Goal: Transaction & Acquisition: Purchase product/service

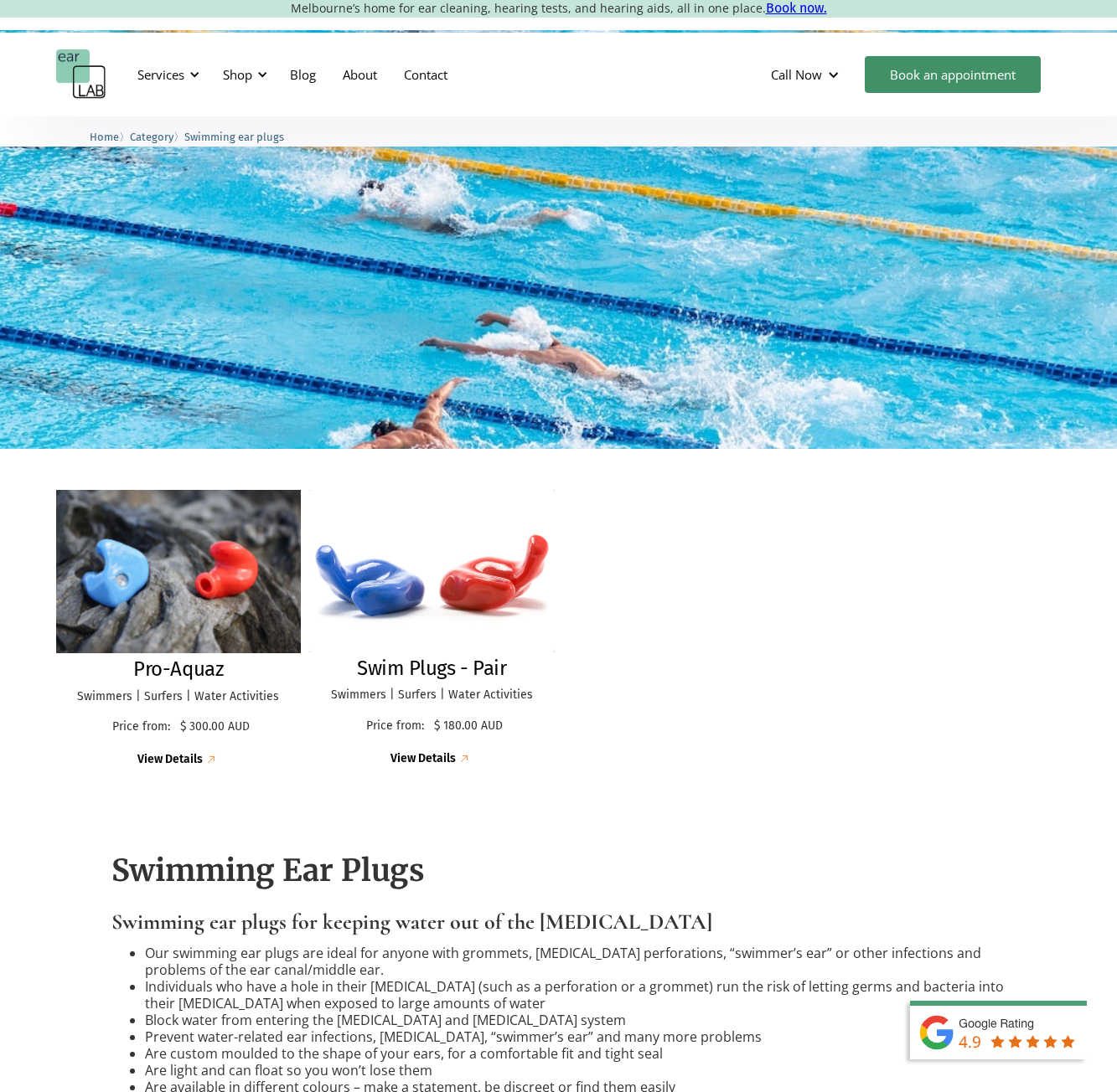
scroll to position [251, 0]
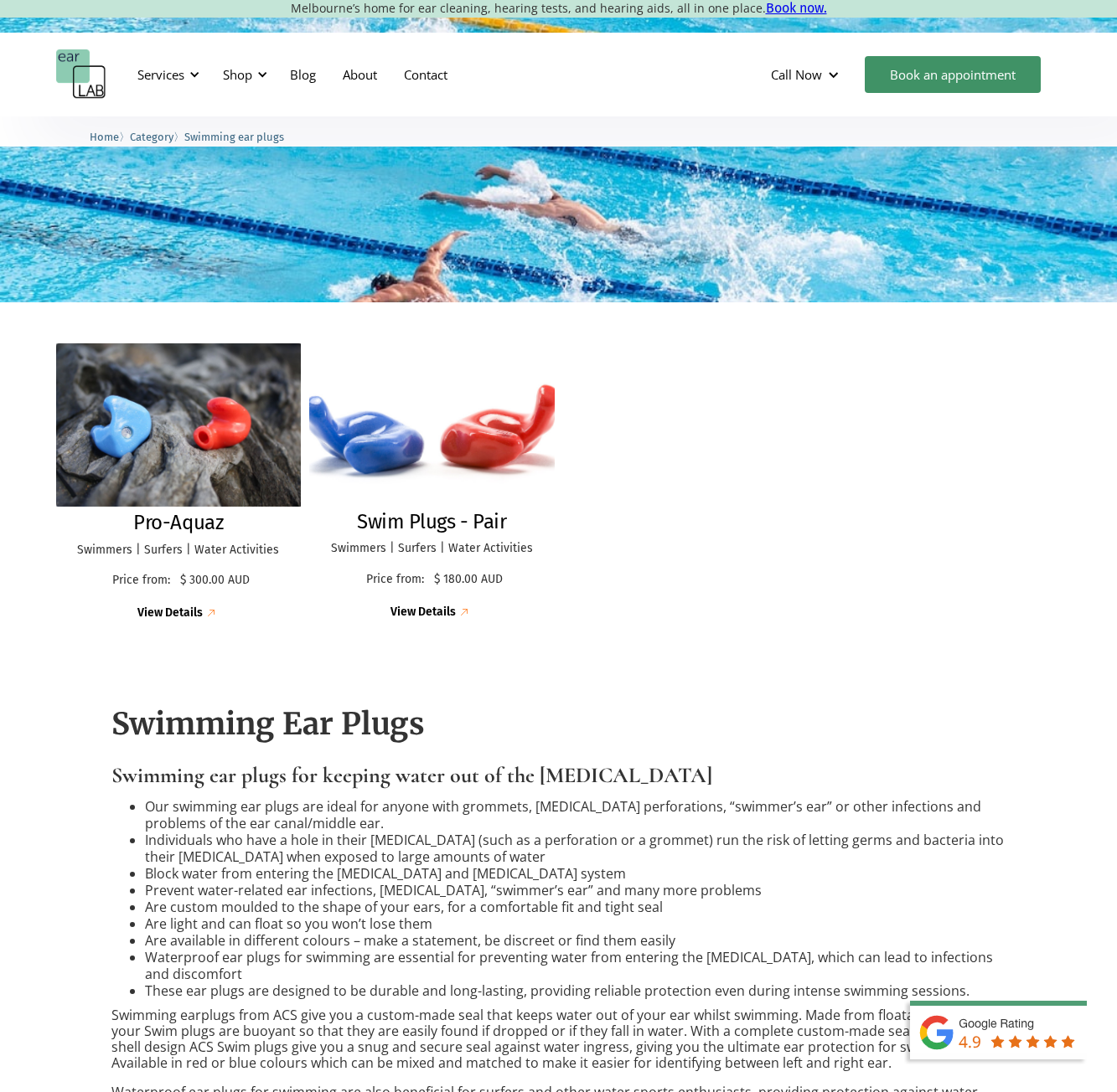
click at [392, 454] on img at bounding box center [432, 424] width 269 height 178
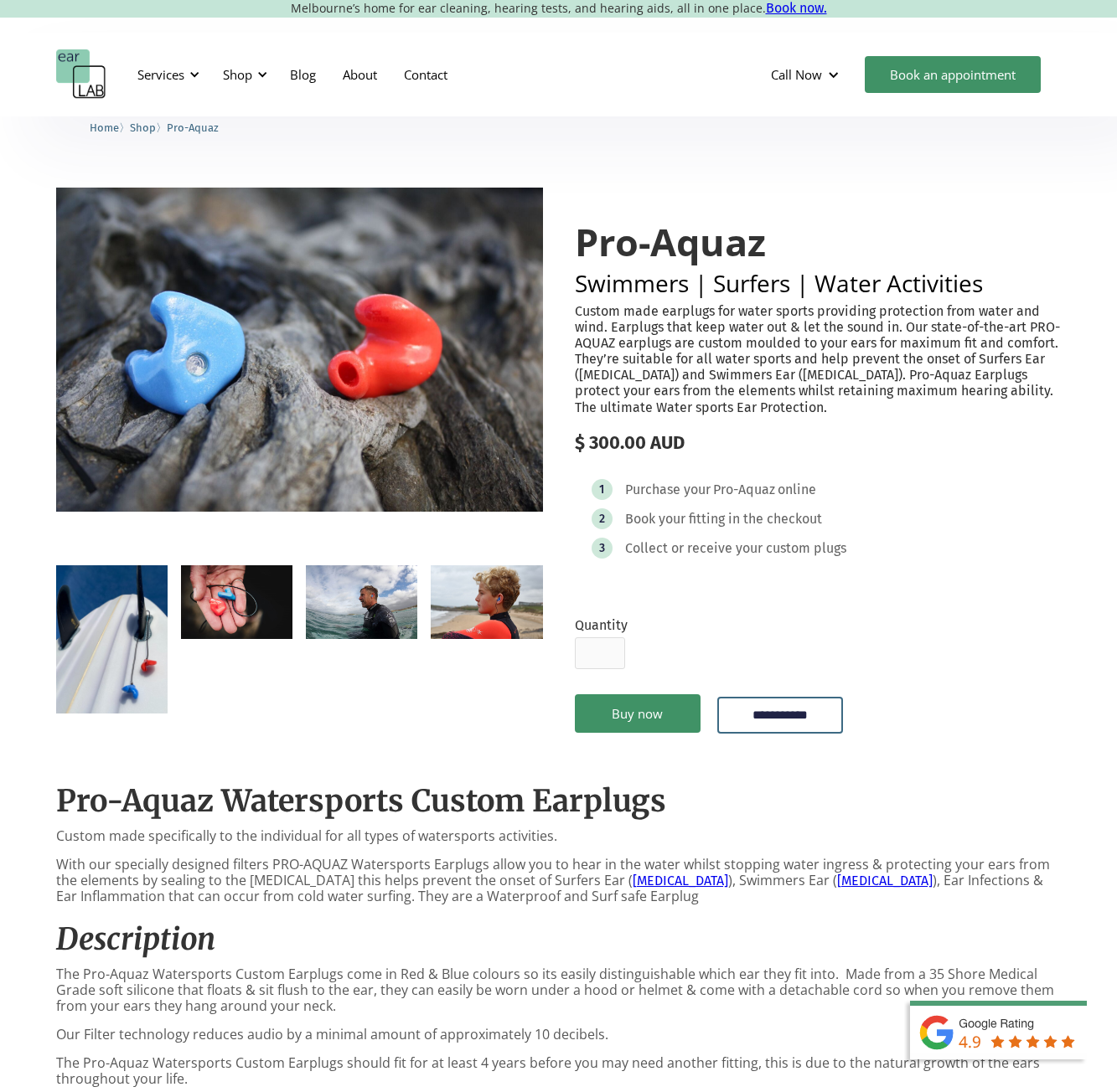
scroll to position [419, 0]
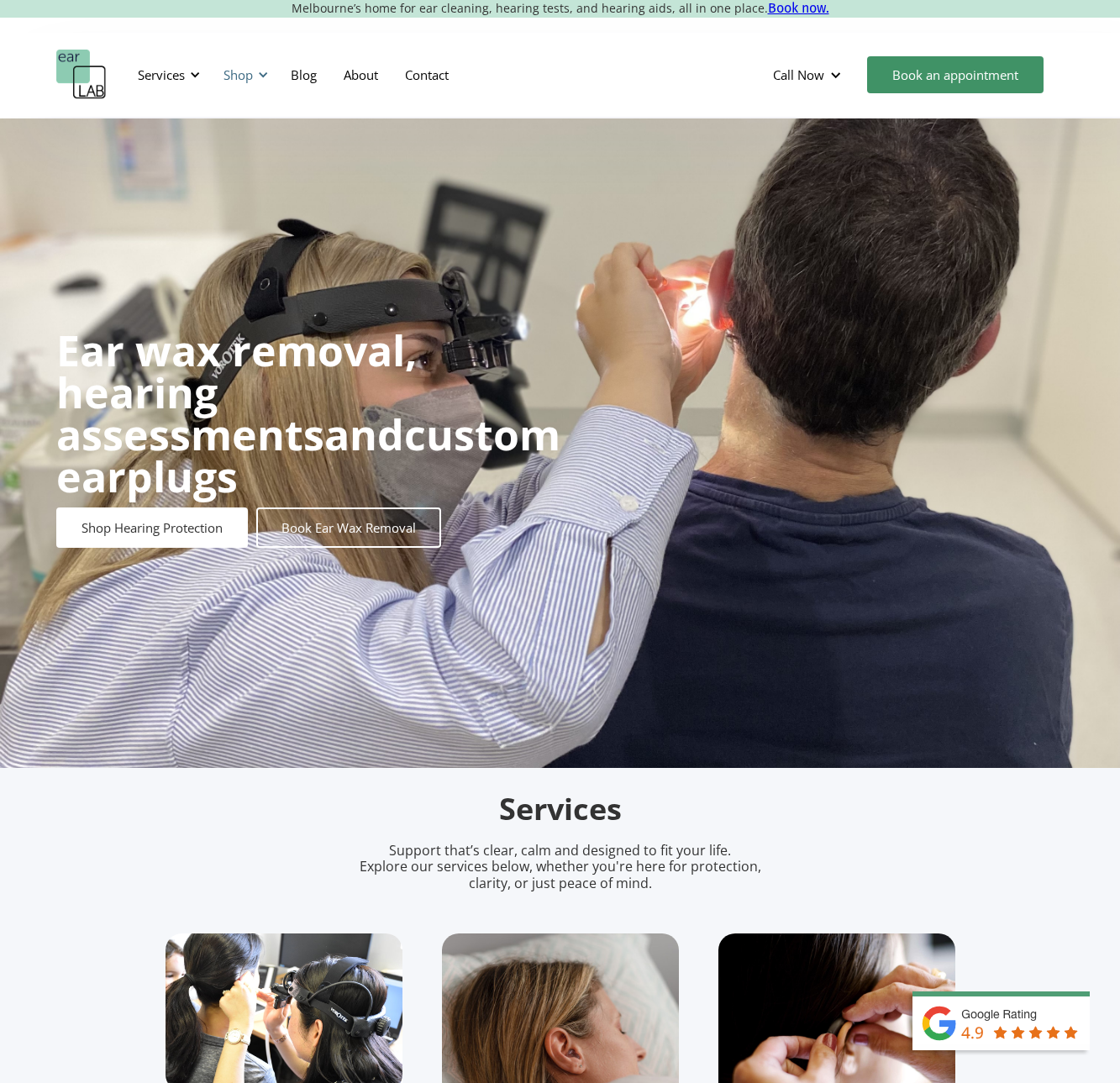
click at [248, 69] on div "Shop" at bounding box center [237, 75] width 30 height 17
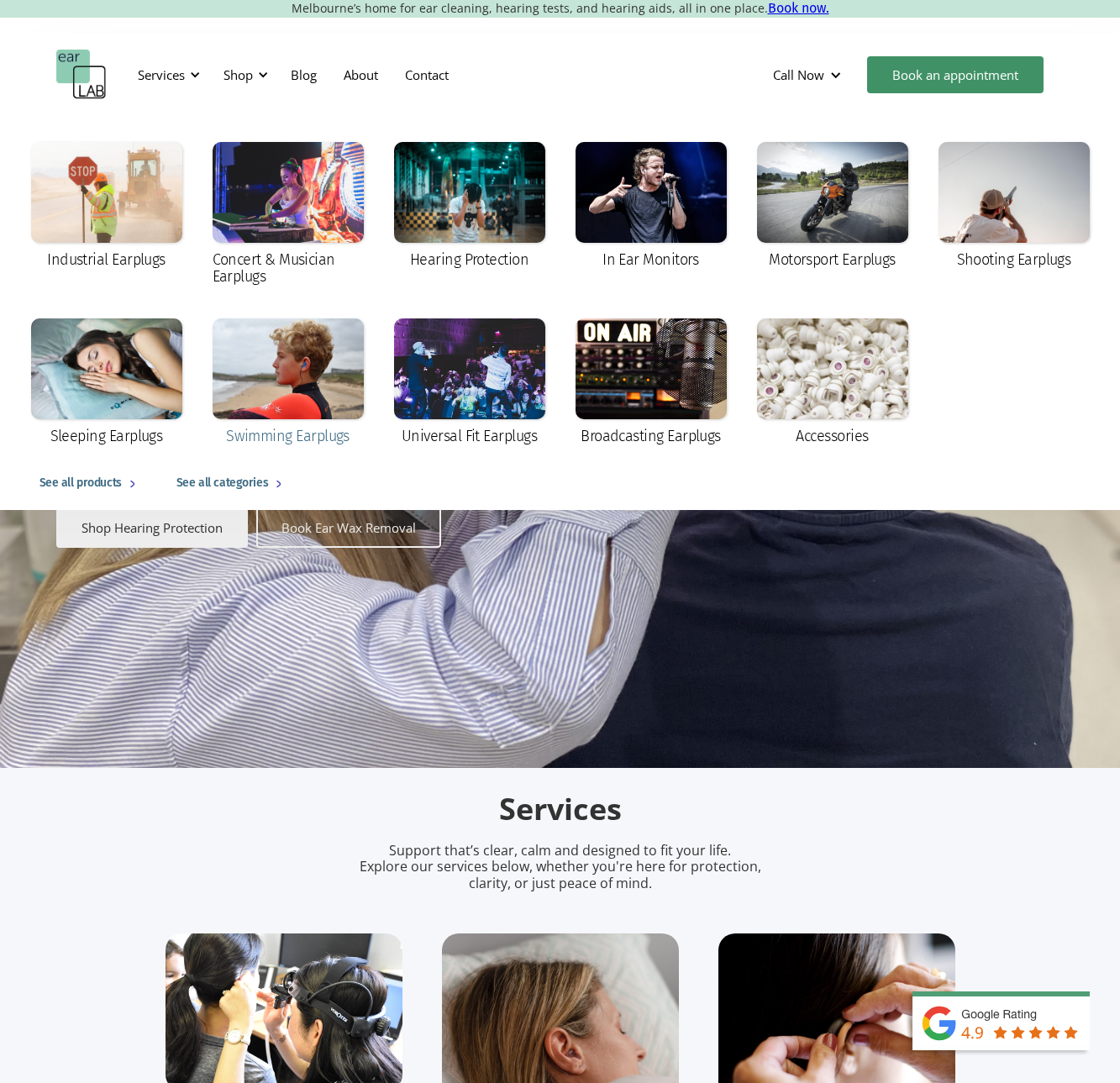
click at [316, 328] on div at bounding box center [288, 369] width 152 height 101
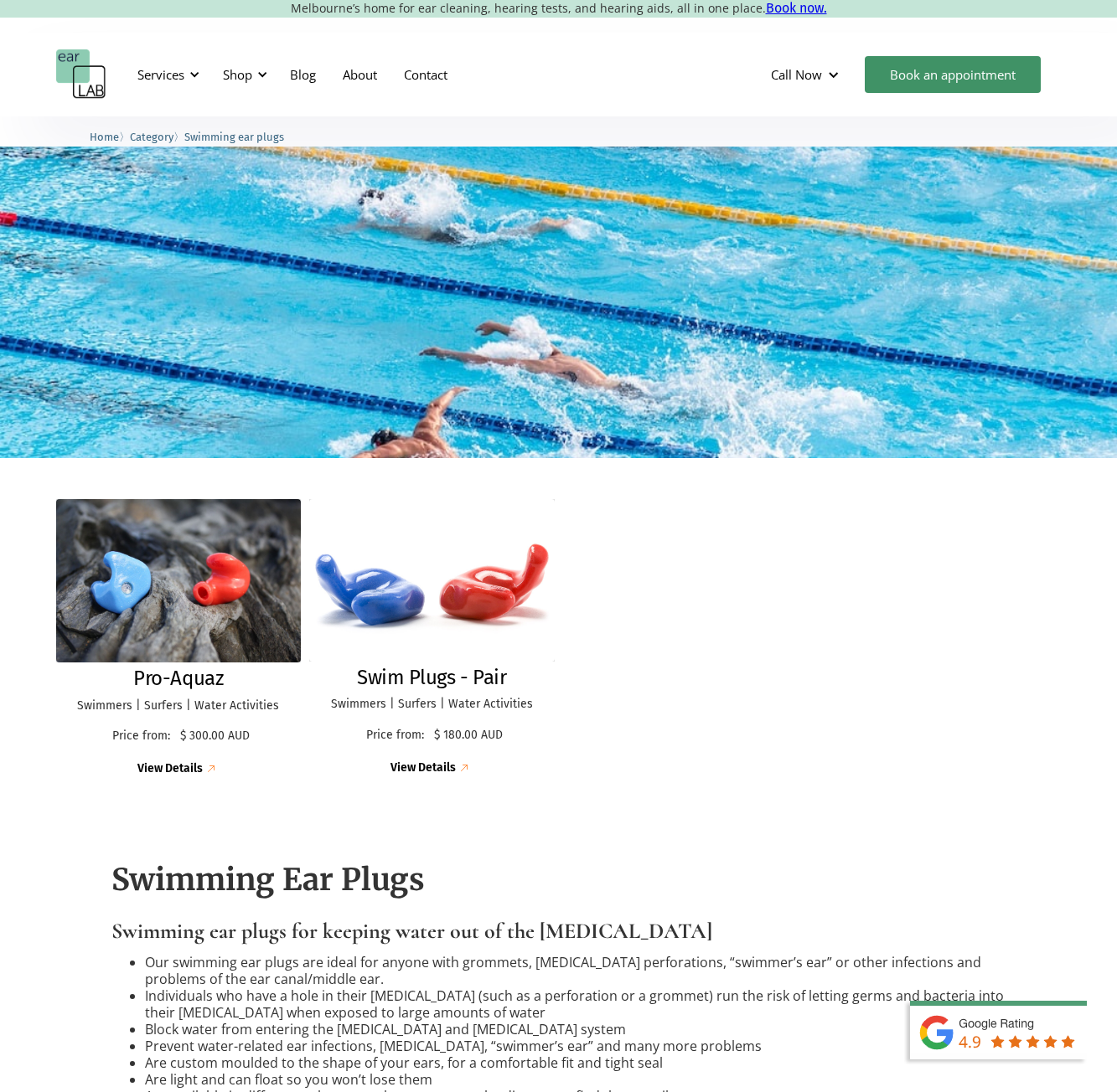
scroll to position [251, 0]
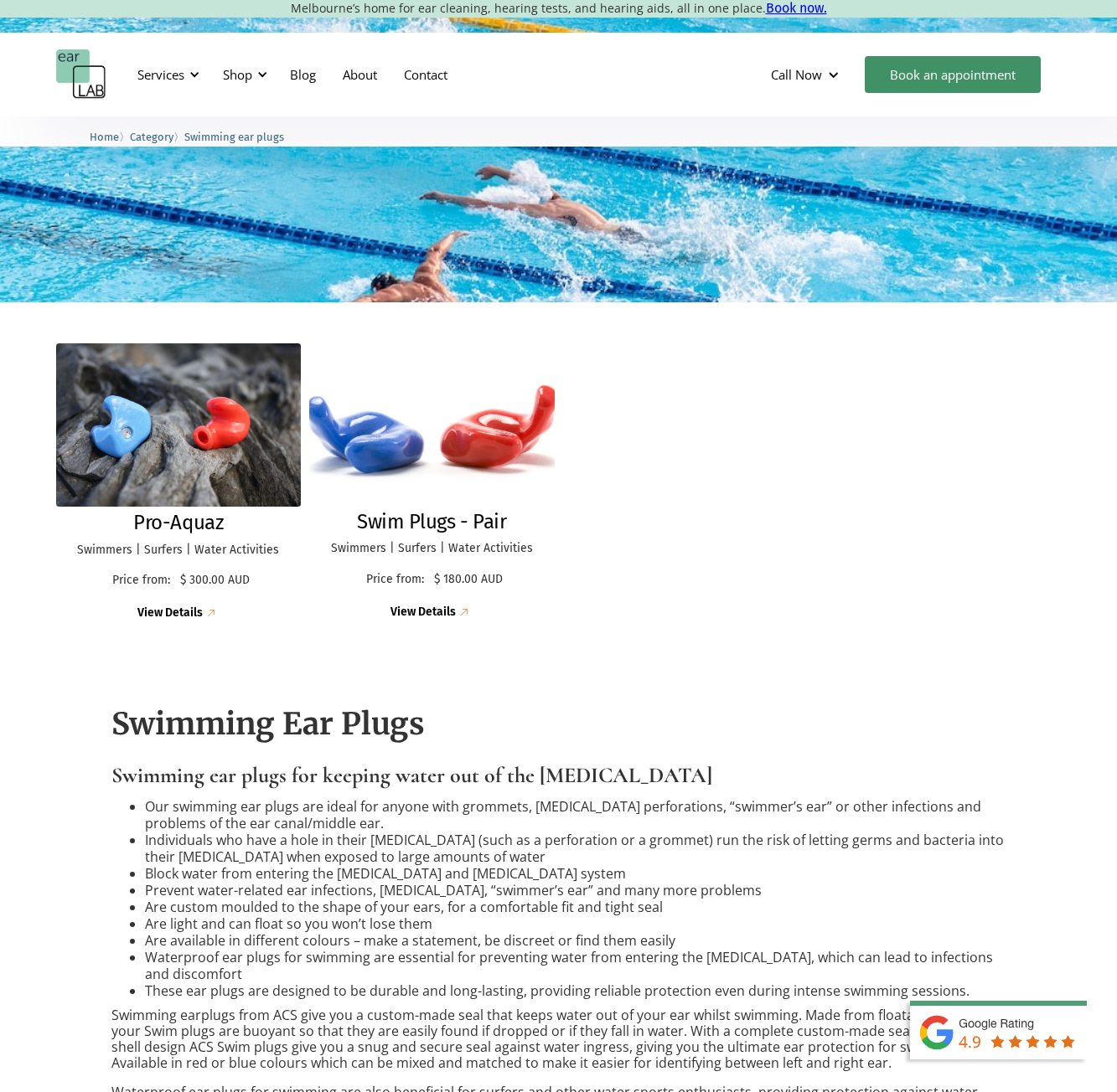
click at [454, 424] on img at bounding box center [432, 424] width 265 height 176
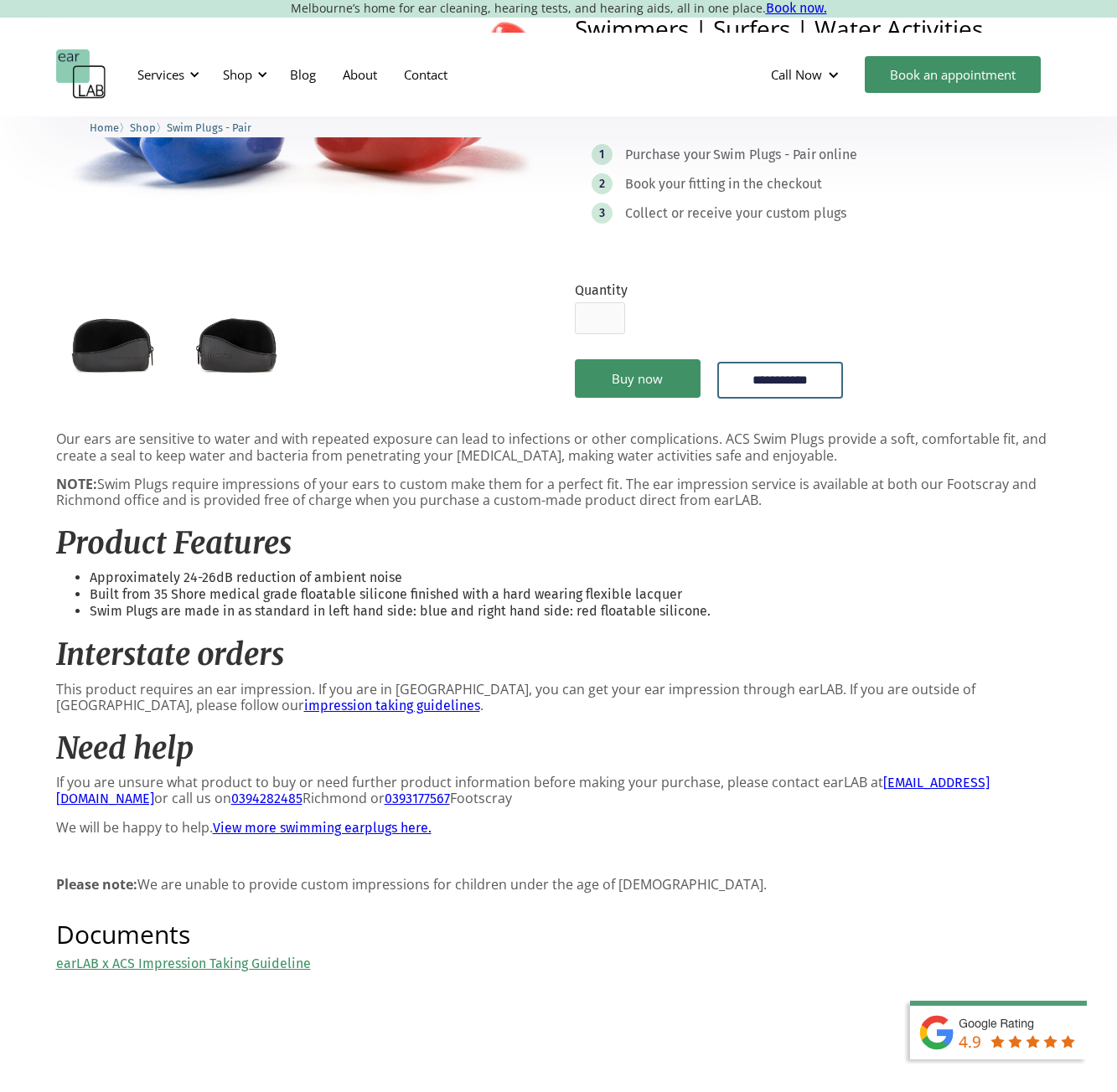
scroll to position [419, 0]
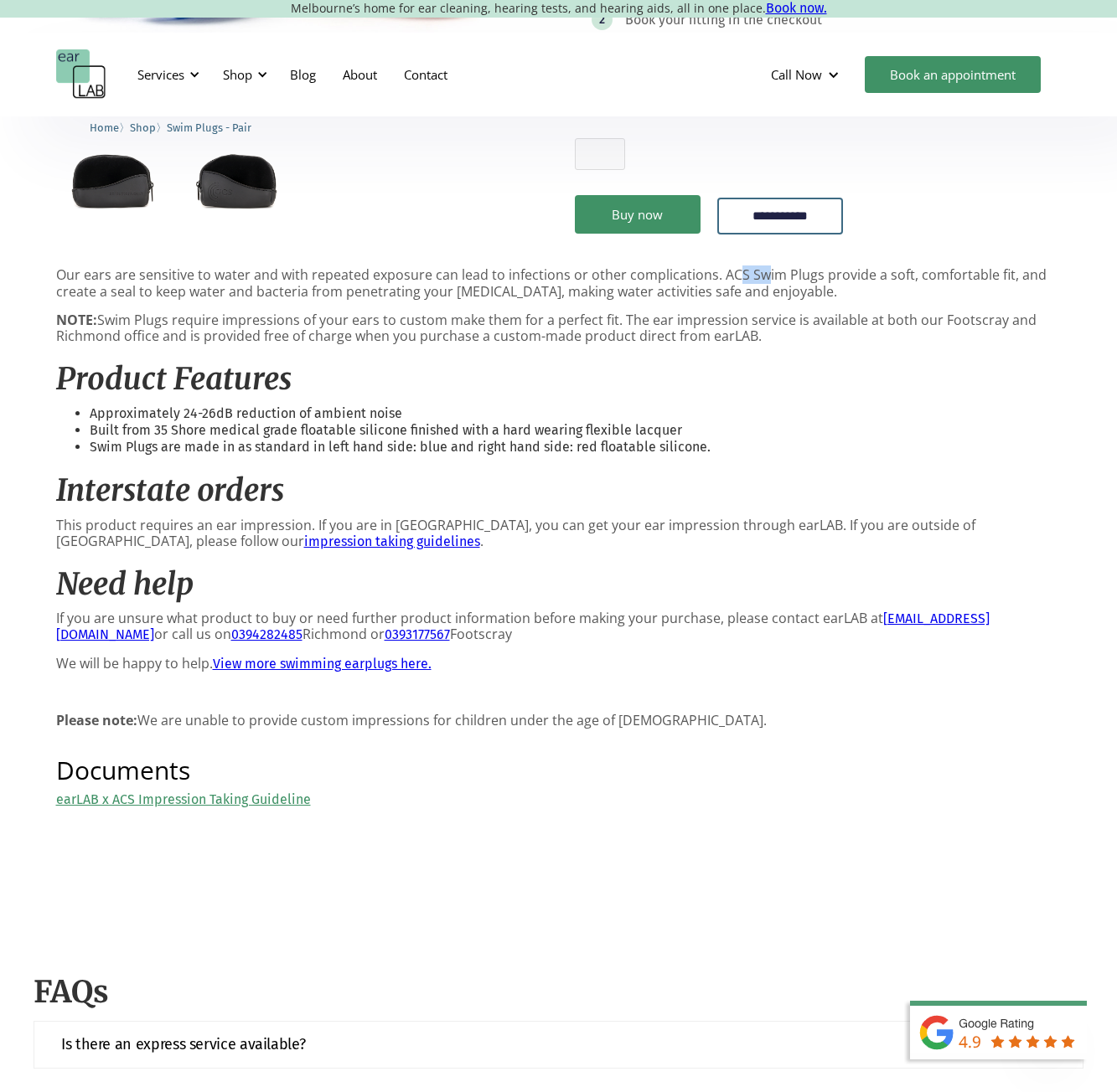
drag, startPoint x: 728, startPoint y: 278, endPoint x: 760, endPoint y: 277, distance: 32.0
click at [760, 277] on p "Our ears are sensitive to water and with repeated exposure can lead to infectio…" at bounding box center [559, 282] width 1006 height 31
click at [744, 272] on p "Our ears are sensitive to water and with repeated exposure can lead to infectio…" at bounding box center [559, 282] width 1006 height 31
click at [709, 268] on p "Our ears are sensitive to water and with repeated exposure can lead to infectio…" at bounding box center [559, 282] width 1006 height 31
drag, startPoint x: 726, startPoint y: 280, endPoint x: 807, endPoint y: 278, distance: 81.0
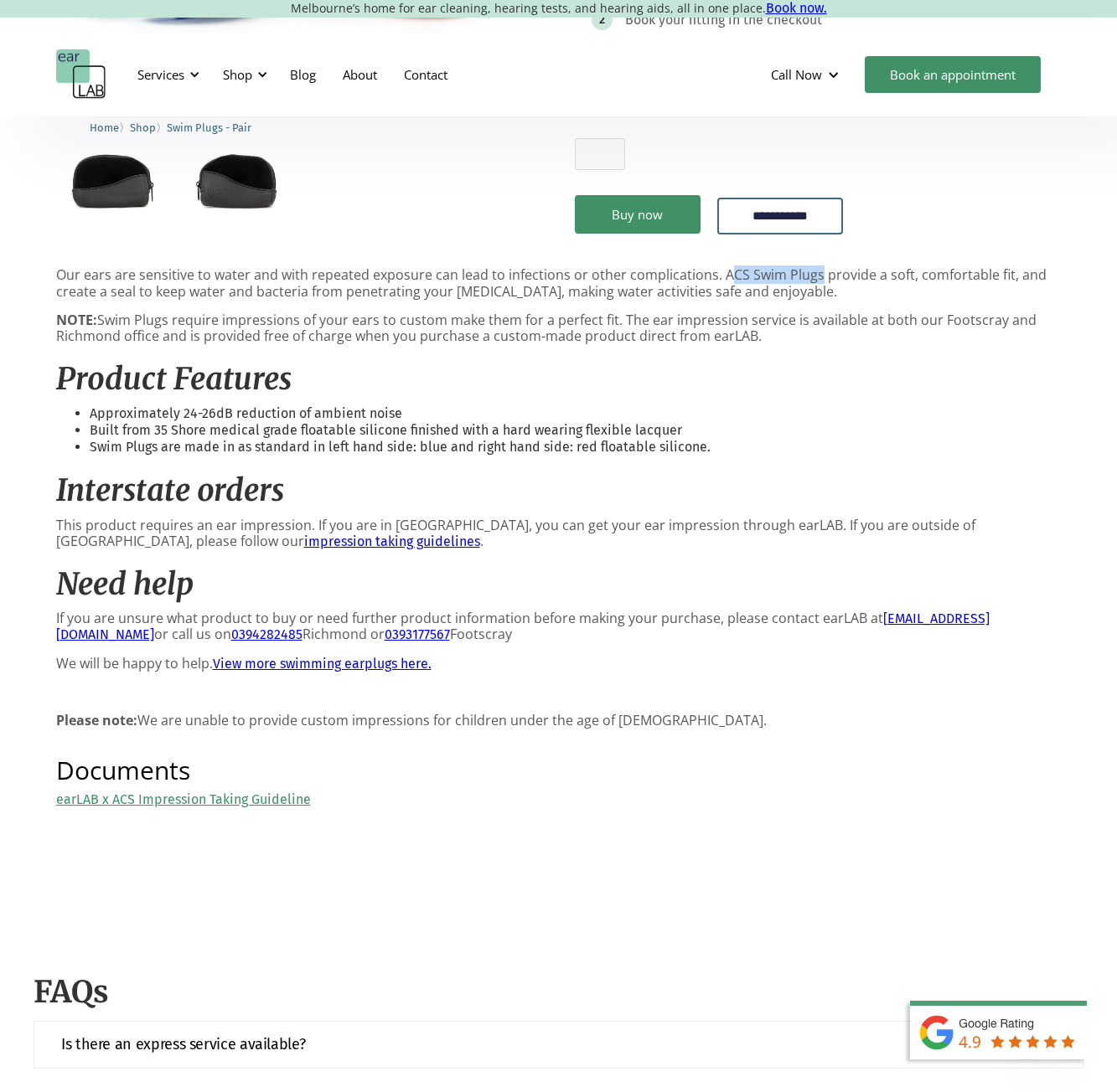
click at [813, 279] on p "Our ears are sensitive to water and with repeated exposure can lead to infectio…" at bounding box center [559, 282] width 1006 height 31
click at [799, 275] on p "Our ears are sensitive to water and with repeated exposure can lead to infectio…" at bounding box center [559, 282] width 1006 height 31
drag, startPoint x: 811, startPoint y: 273, endPoint x: 712, endPoint y: 278, distance: 99.1
click at [712, 278] on p "Our ears are sensitive to water and with repeated exposure can lead to infectio…" at bounding box center [559, 282] width 1006 height 31
copy p "ACS Swim Plugs"
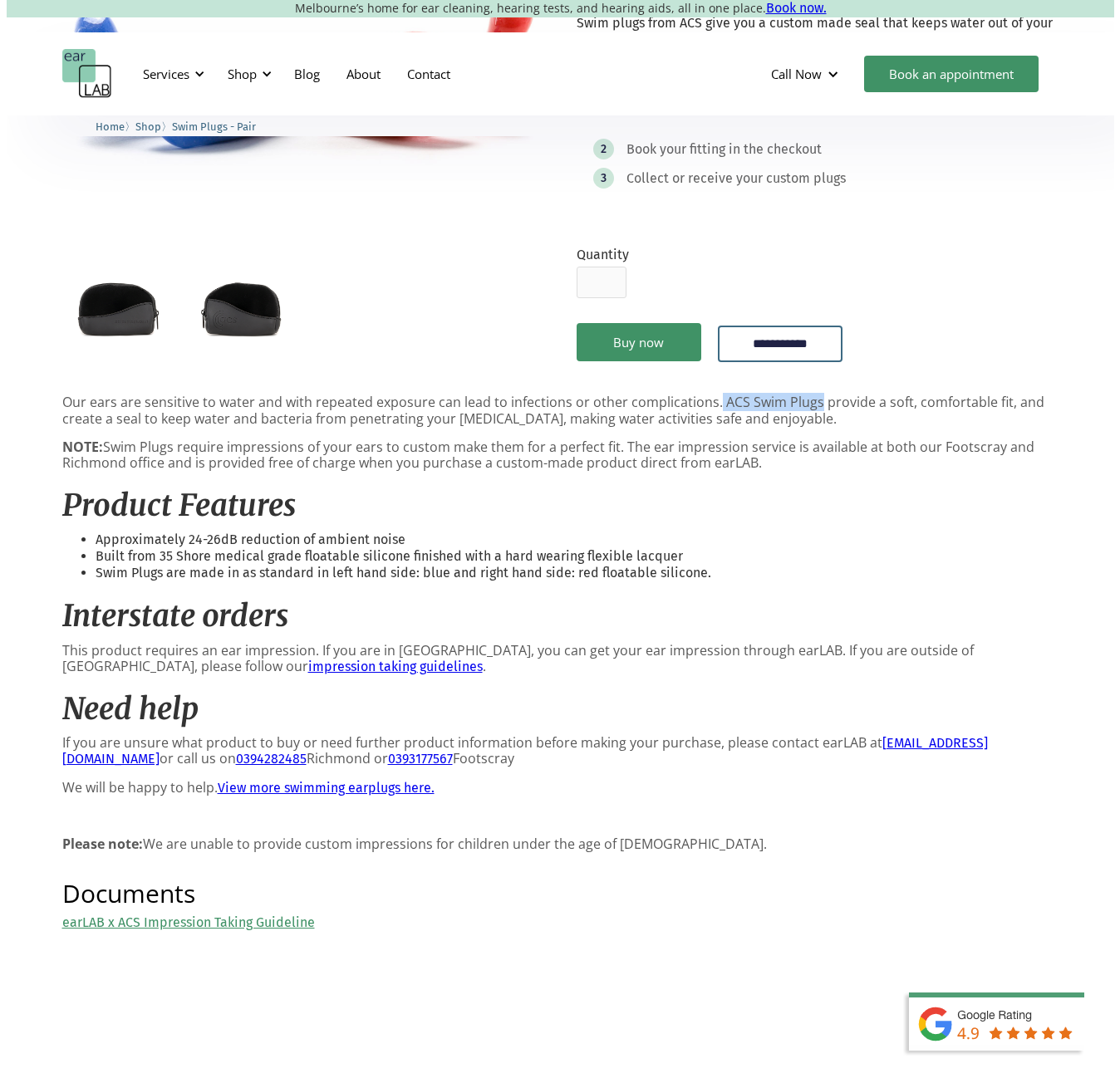
scroll to position [0, 0]
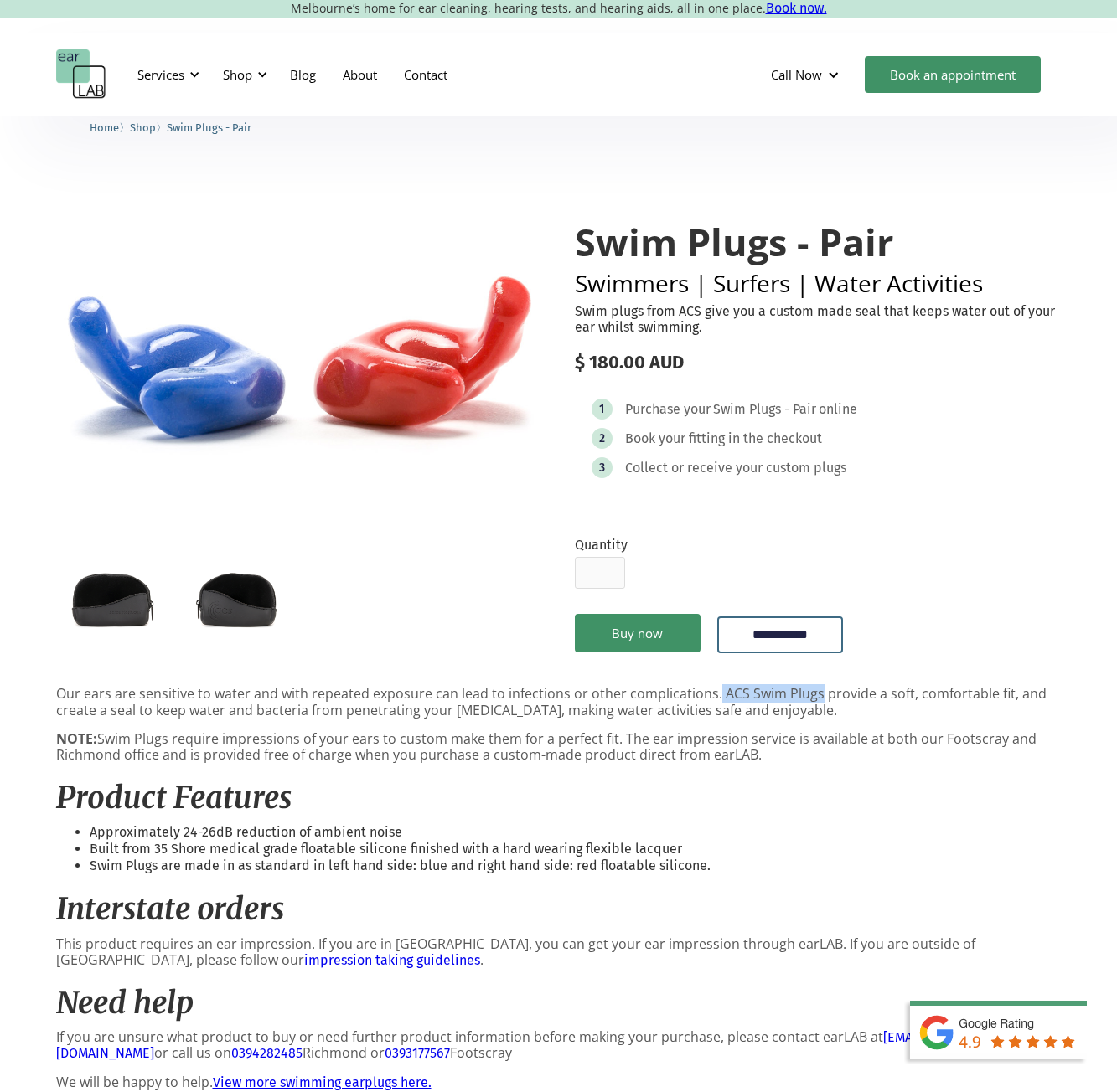
click at [233, 585] on img "open lightbox" at bounding box center [236, 598] width 111 height 74
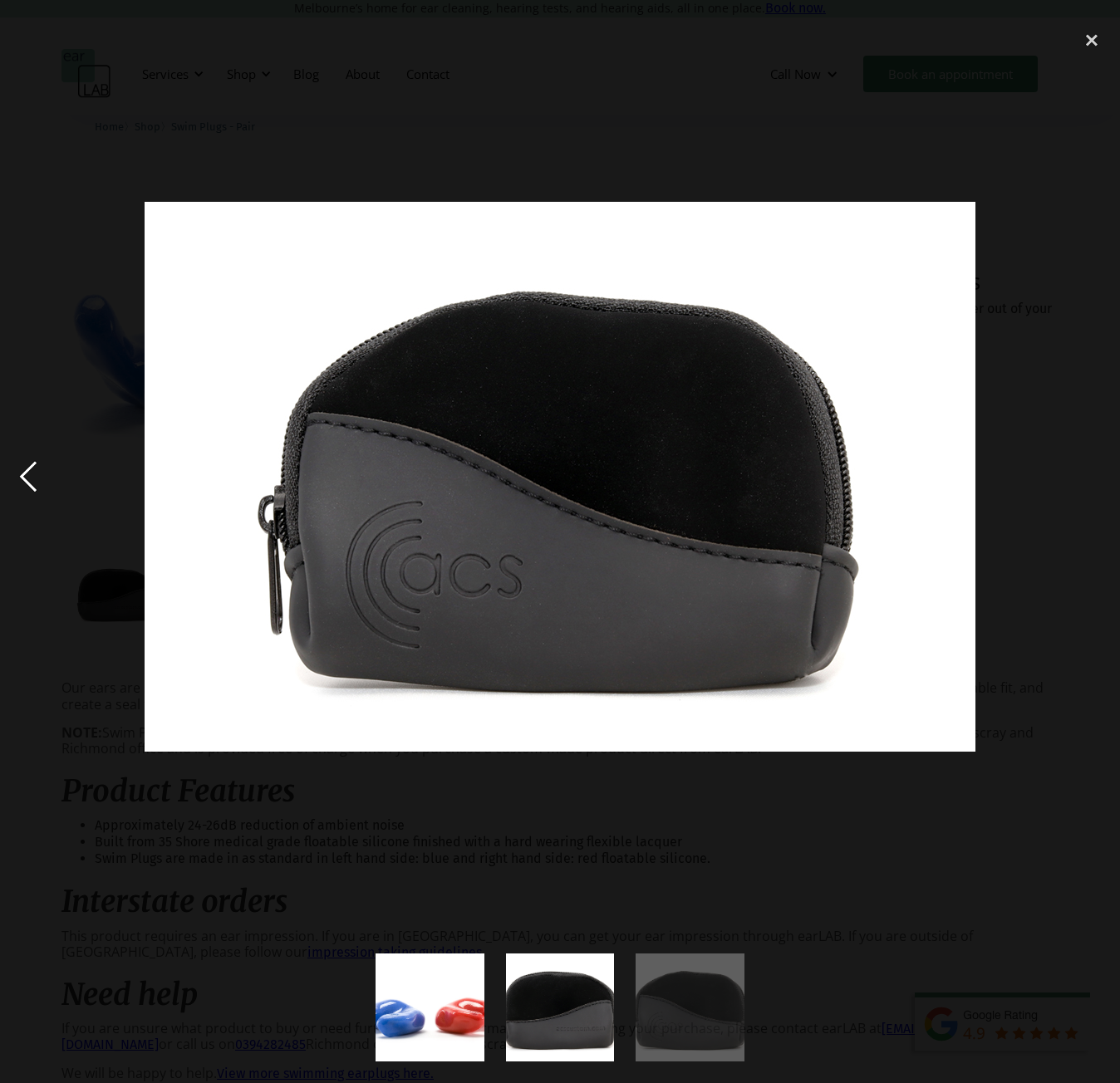
click at [26, 468] on div "previous image" at bounding box center [28, 476] width 57 height 910
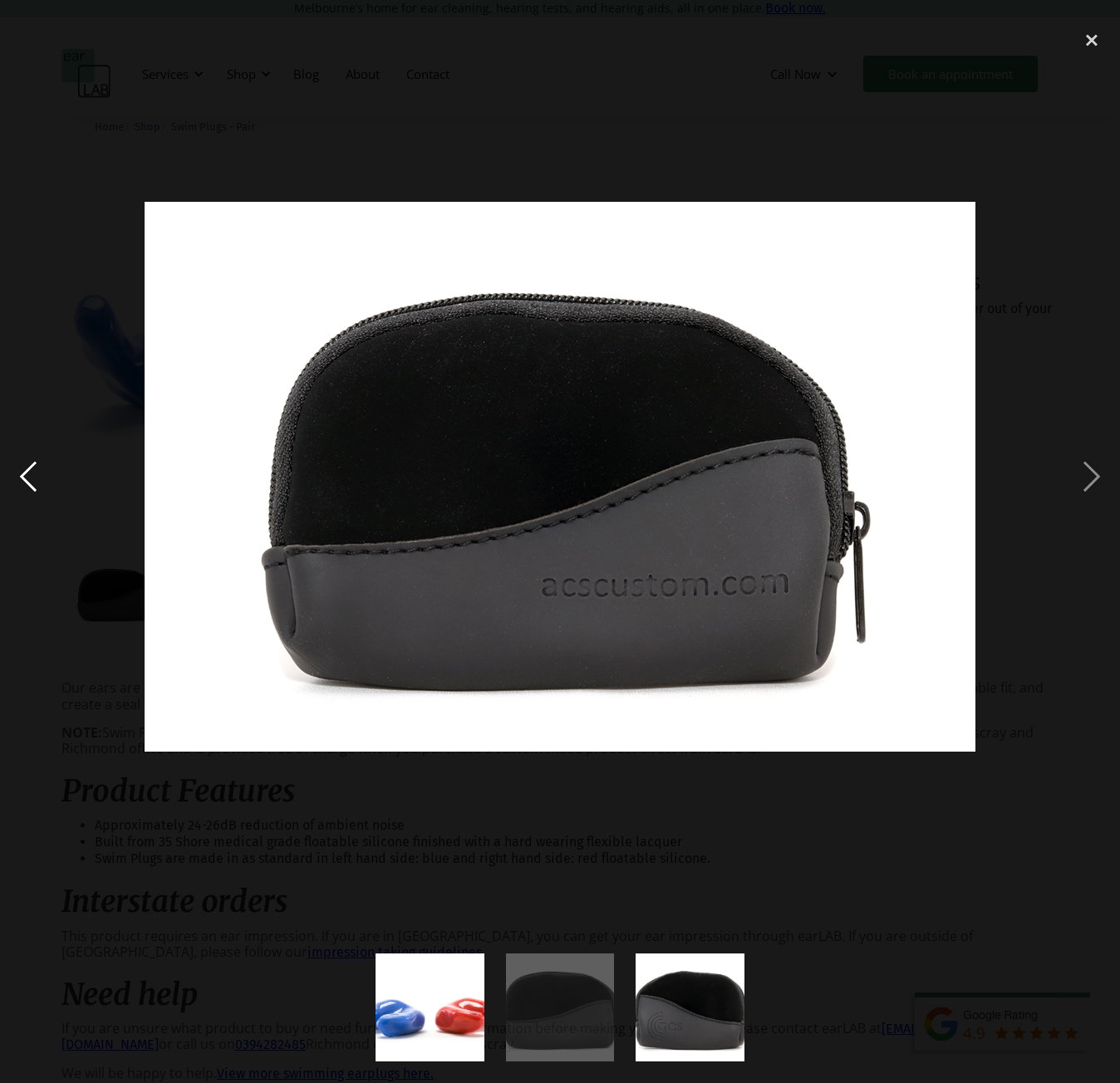
click at [28, 468] on div "previous image" at bounding box center [28, 476] width 57 height 910
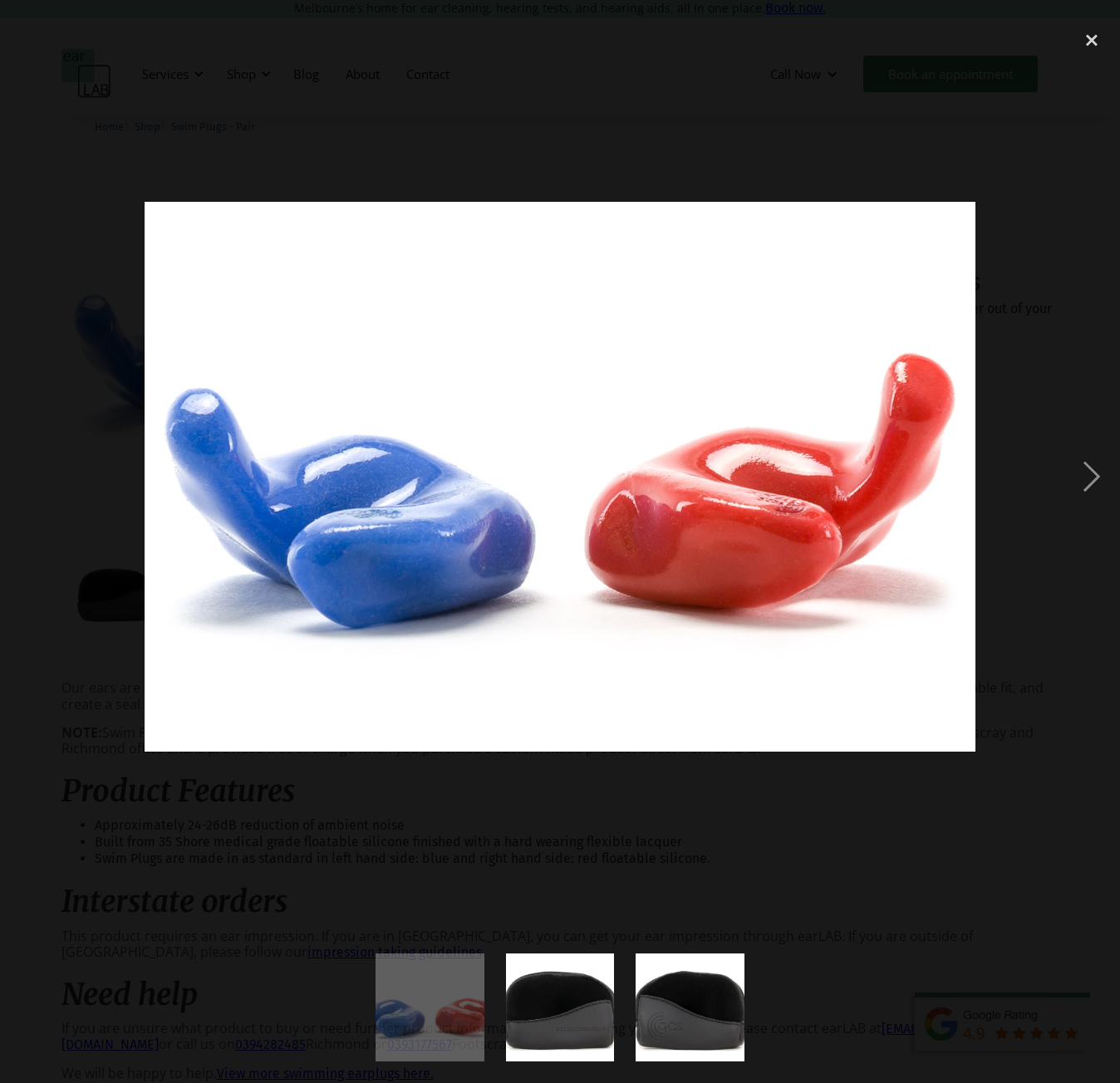
click at [28, 468] on div "previous image" at bounding box center [28, 476] width 57 height 910
